Goal: Find specific page/section: Find specific page/section

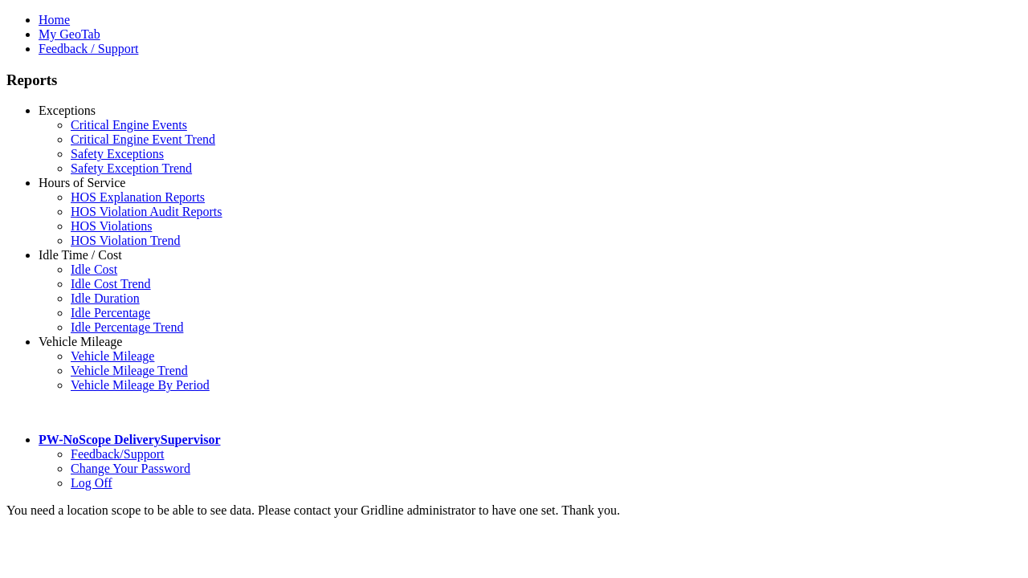
click at [92, 262] on link "Idle Time / Cost" at bounding box center [81, 255] width 84 height 14
click at [104, 306] on link "Idle Percentage" at bounding box center [111, 313] width 80 height 14
select select "**"
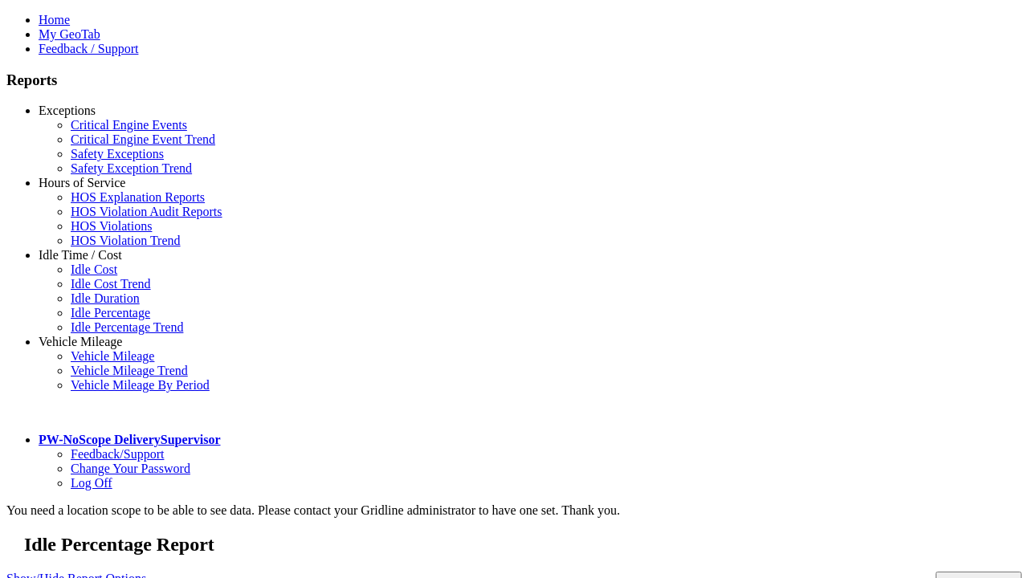
type input "**********"
